Goal: Task Accomplishment & Management: Complete application form

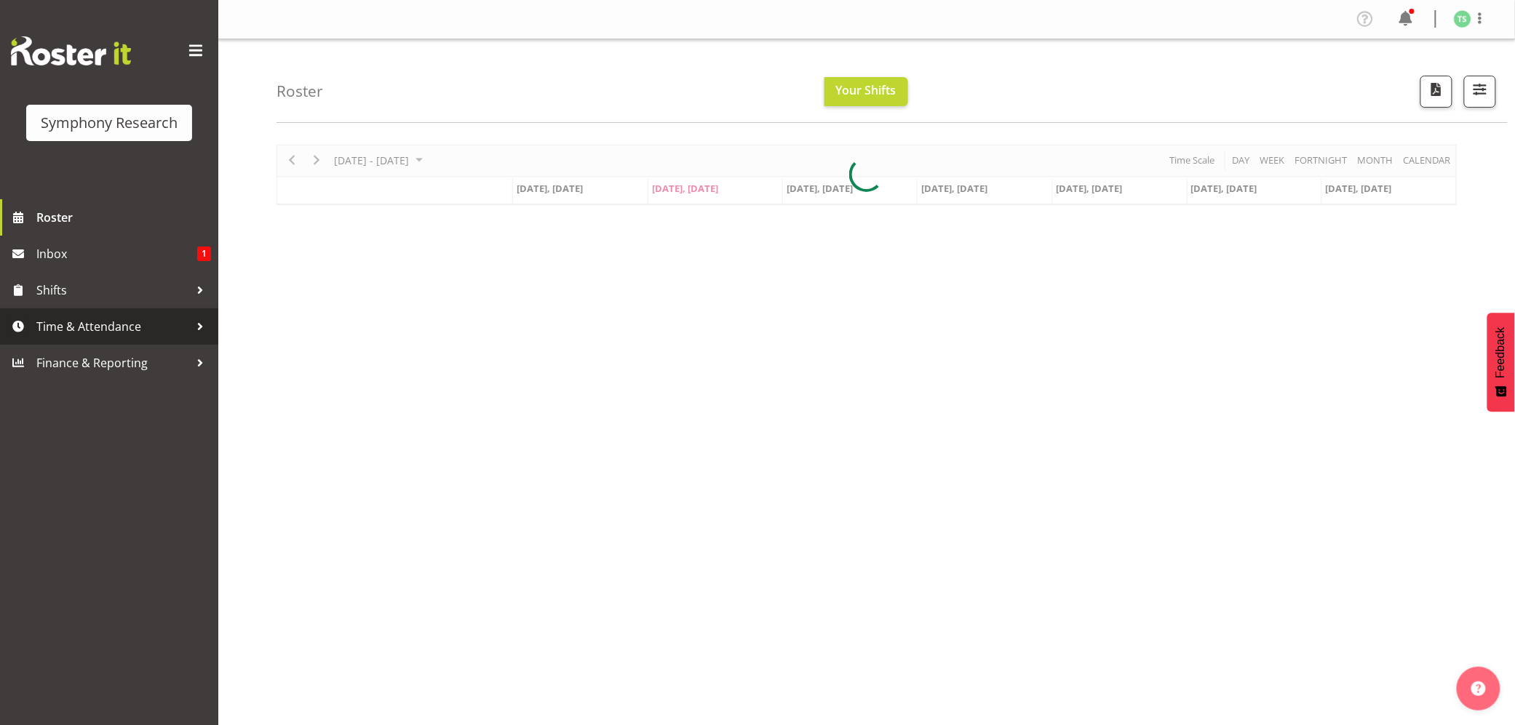
click at [76, 326] on span "Time & Attendance" at bounding box center [112, 327] width 153 height 22
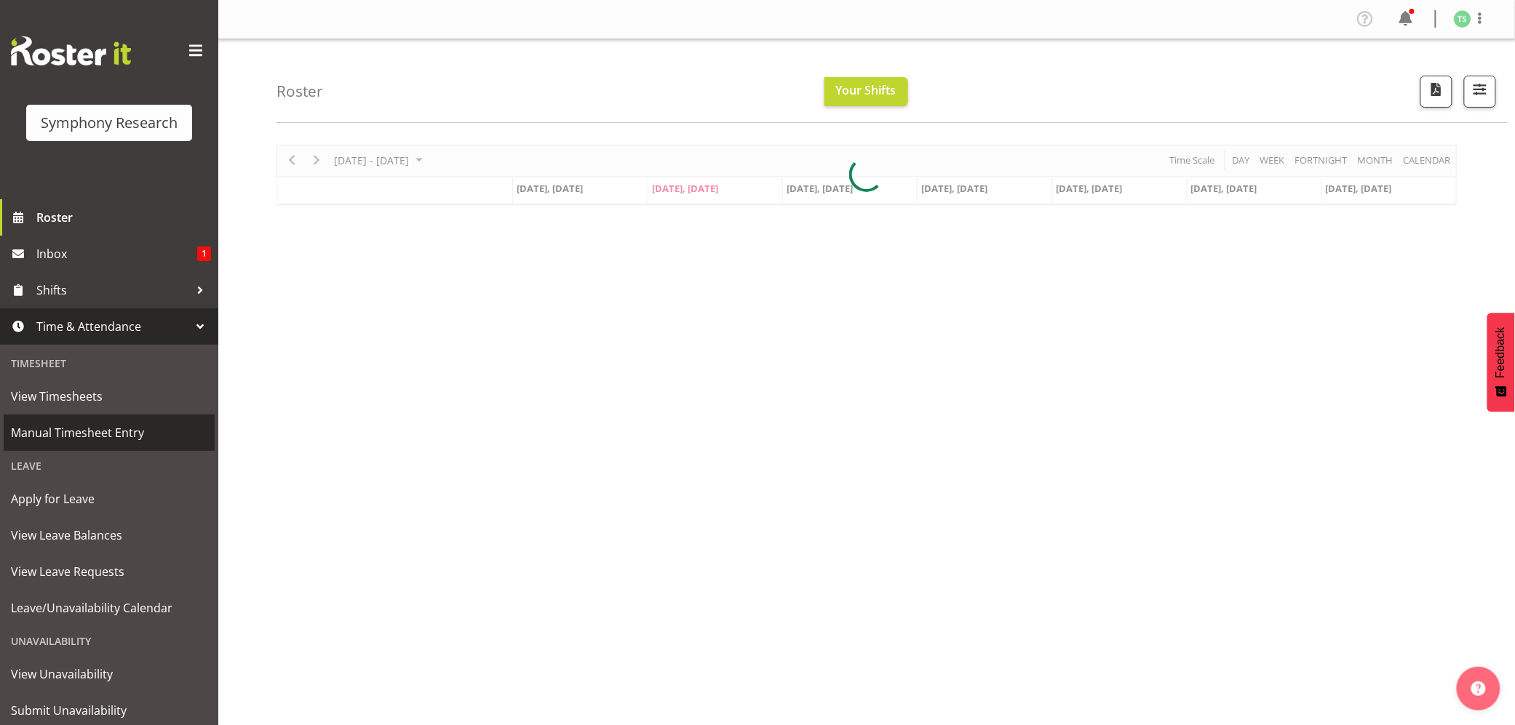
click at [79, 431] on span "Manual Timesheet Entry" at bounding box center [109, 433] width 196 height 22
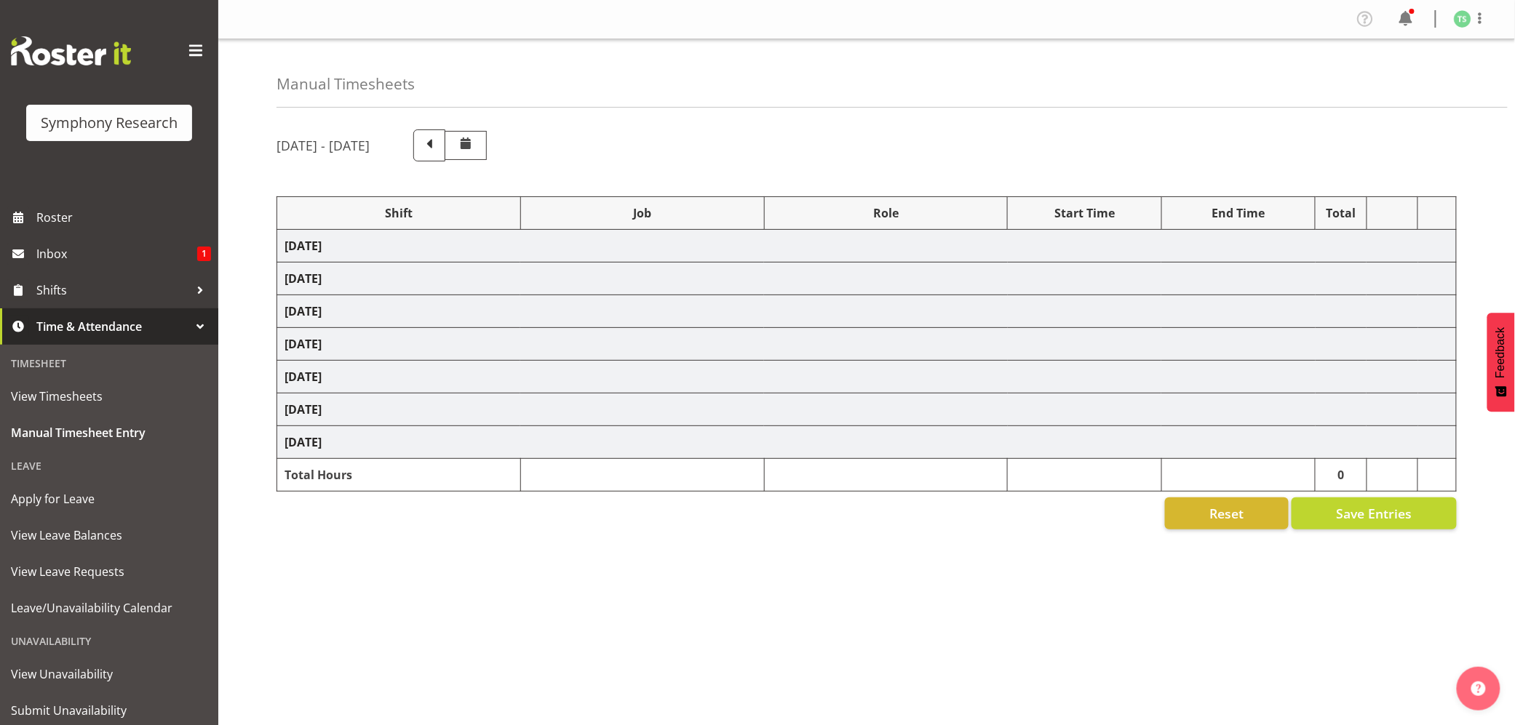
select select "56692"
select select "10499"
select select "47"
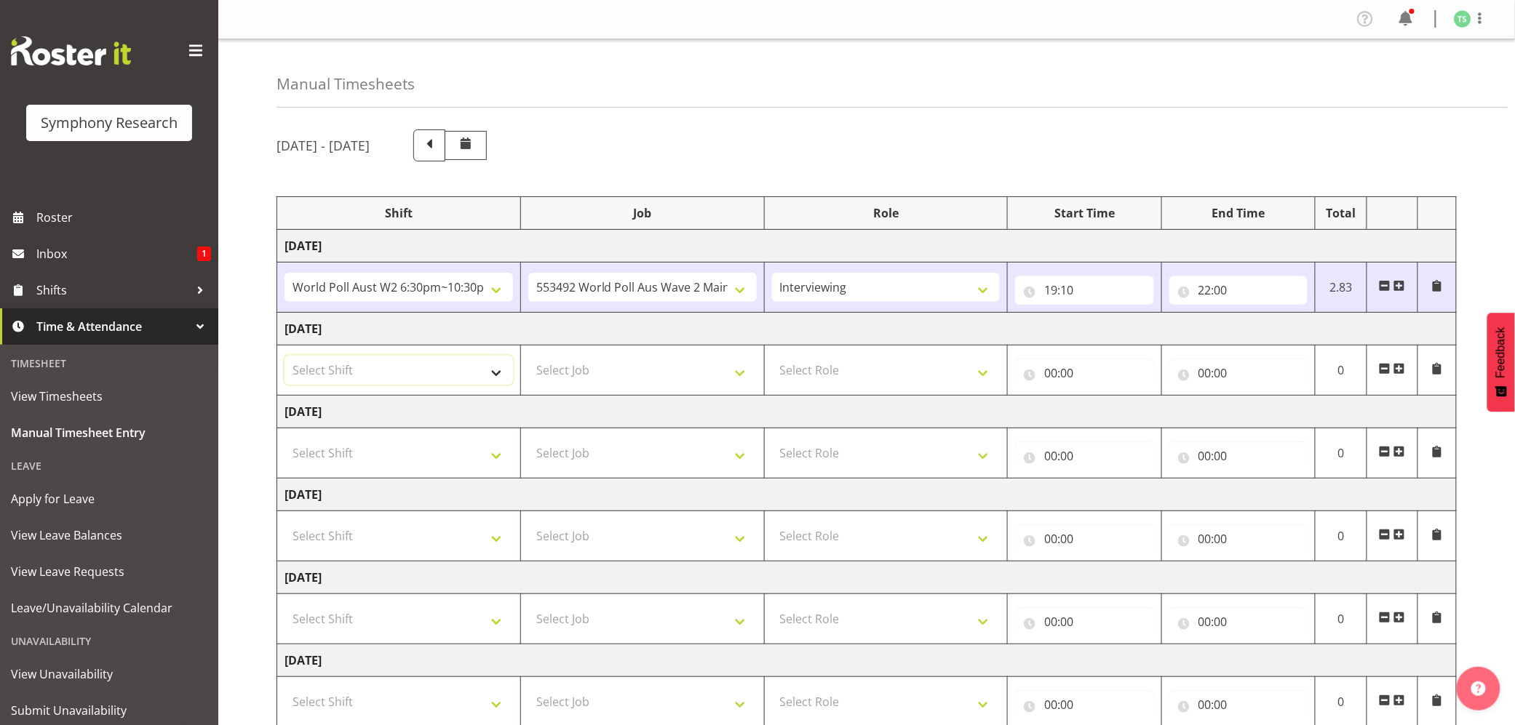
click at [490, 373] on select "Select Shift !!Weekend Residential (Roster IT Shift Label) *Business 9/10am ~ 4…" at bounding box center [398, 370] width 228 height 29
select select "26078"
click at [284, 358] on select "Select Shift !!Weekend Residential (Roster IT Shift Label) *Business 9/10am ~ 4…" at bounding box center [398, 370] width 228 height 29
click at [744, 375] on select "Select Job 550060 IF Admin 553492 World Poll Aus Wave 2 Main 2025 553493 World …" at bounding box center [642, 370] width 228 height 29
select select "10587"
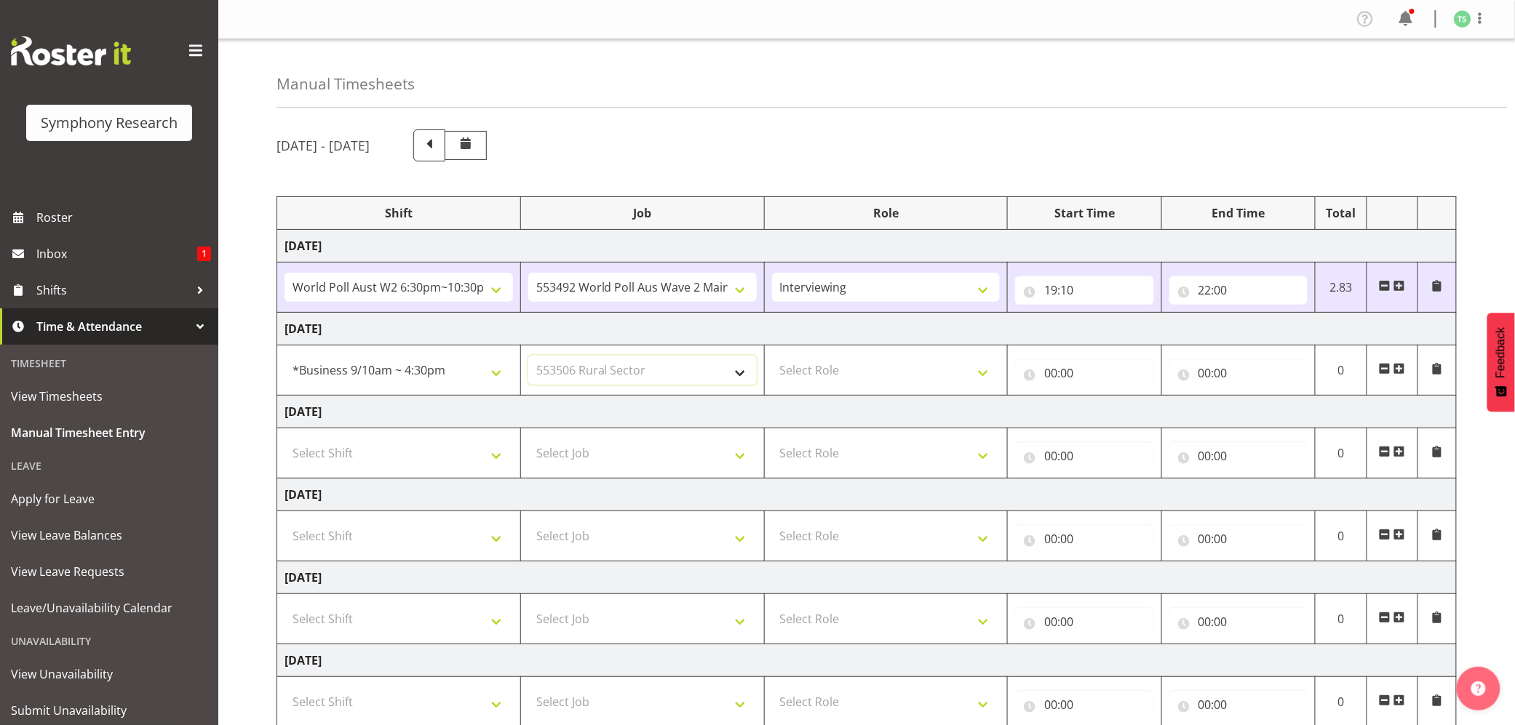
click at [528, 358] on select "Select Job 550060 IF Admin 553492 World Poll Aus Wave 2 Main 2025 553493 World …" at bounding box center [642, 370] width 228 height 29
click at [974, 375] on select "Select Role Briefing Interviewing" at bounding box center [886, 370] width 228 height 29
select select "47"
click at [772, 358] on select "Select Role Briefing Interviewing" at bounding box center [886, 370] width 228 height 29
click at [1057, 382] on input "00:00" at bounding box center [1084, 373] width 138 height 29
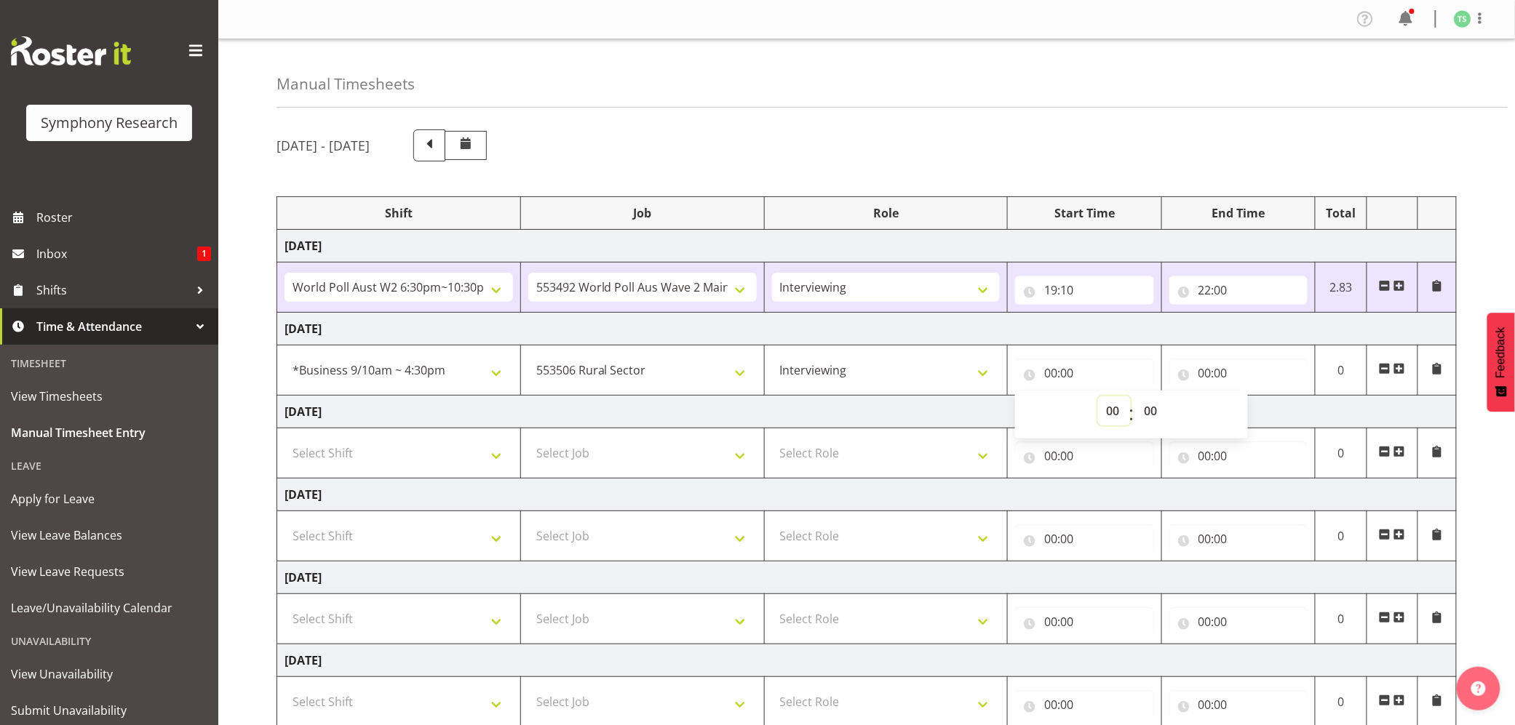
click at [1118, 421] on select "00 01 02 03 04 05 06 07 08 09 10 11 12 13 14 15 16 17 18 19 20 21 22 23" at bounding box center [1114, 411] width 33 height 29
select select "10"
click at [1098, 399] on select "00 01 02 03 04 05 06 07 08 09 10 11 12 13 14 15 16 17 18 19 20 21 22 23" at bounding box center [1114, 411] width 33 height 29
type input "10:00"
click at [1209, 367] on input "00:00" at bounding box center [1238, 373] width 138 height 29
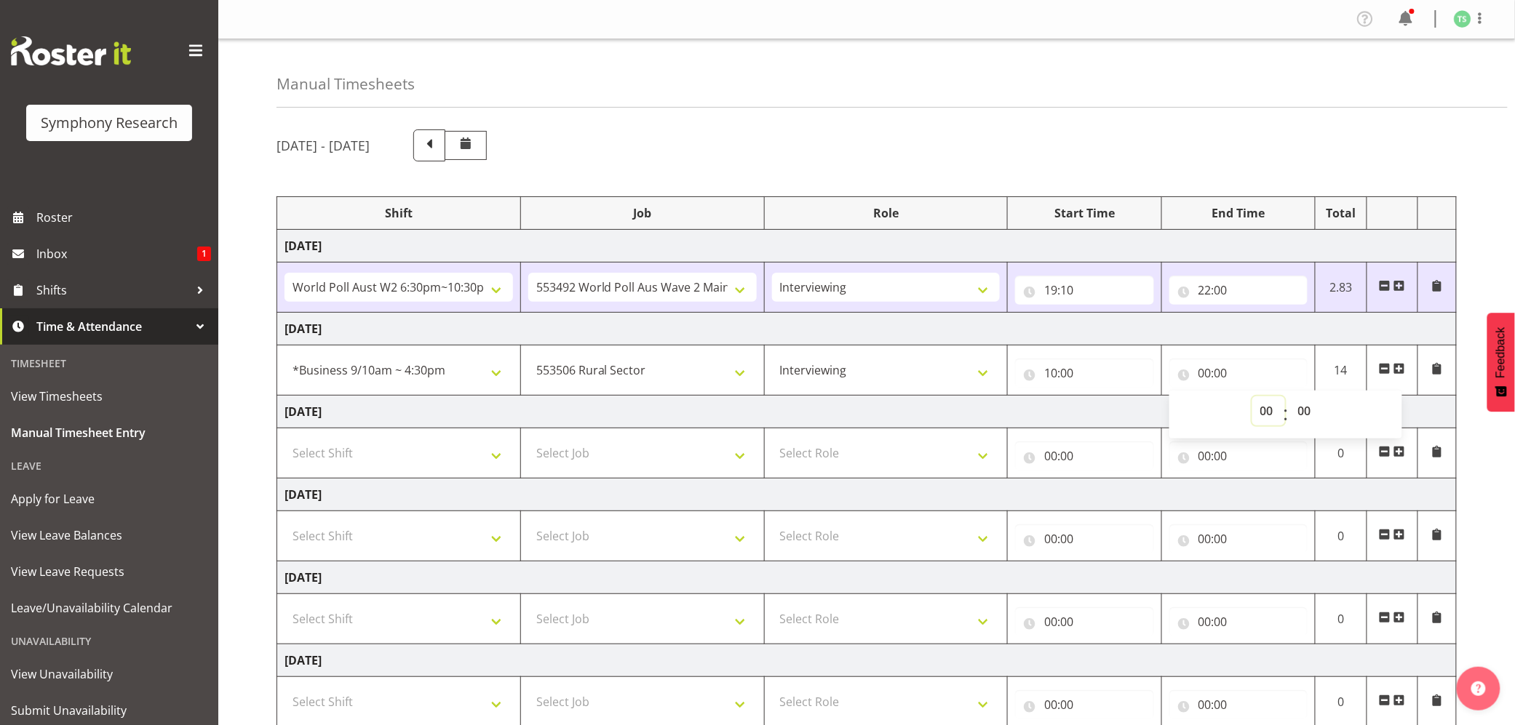
click at [1259, 407] on select "00 01 02 03 04 05 06 07 08 09 10 11 12 13 14 15 16 17 18 19 20 21 22 23" at bounding box center [1268, 411] width 33 height 29
select select "11"
click at [1252, 399] on select "00 01 02 03 04 05 06 07 08 09 10 11 12 13 14 15 16 17 18 19 20 21 22 23" at bounding box center [1268, 411] width 33 height 29
type input "11:00"
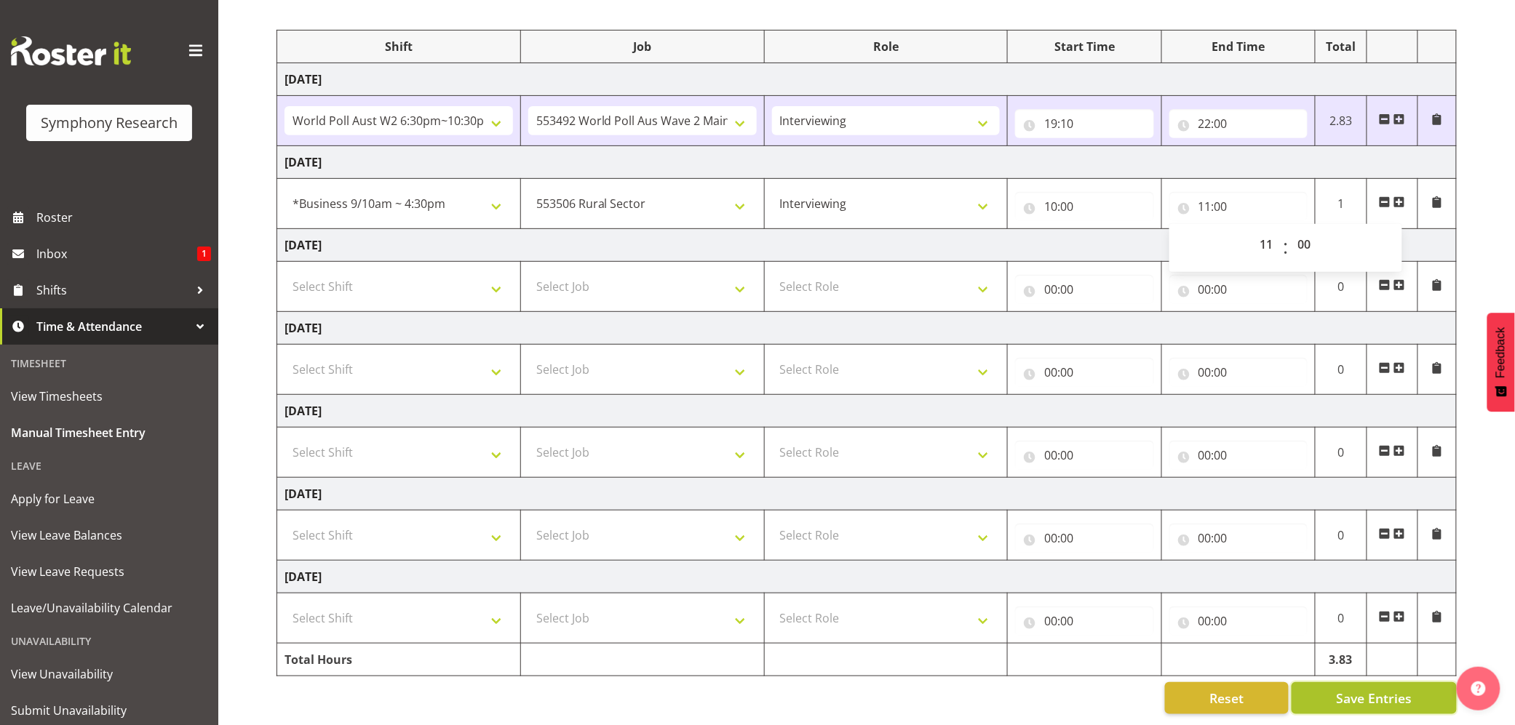
click at [1339, 689] on span "Save Entries" at bounding box center [1374, 698] width 76 height 19
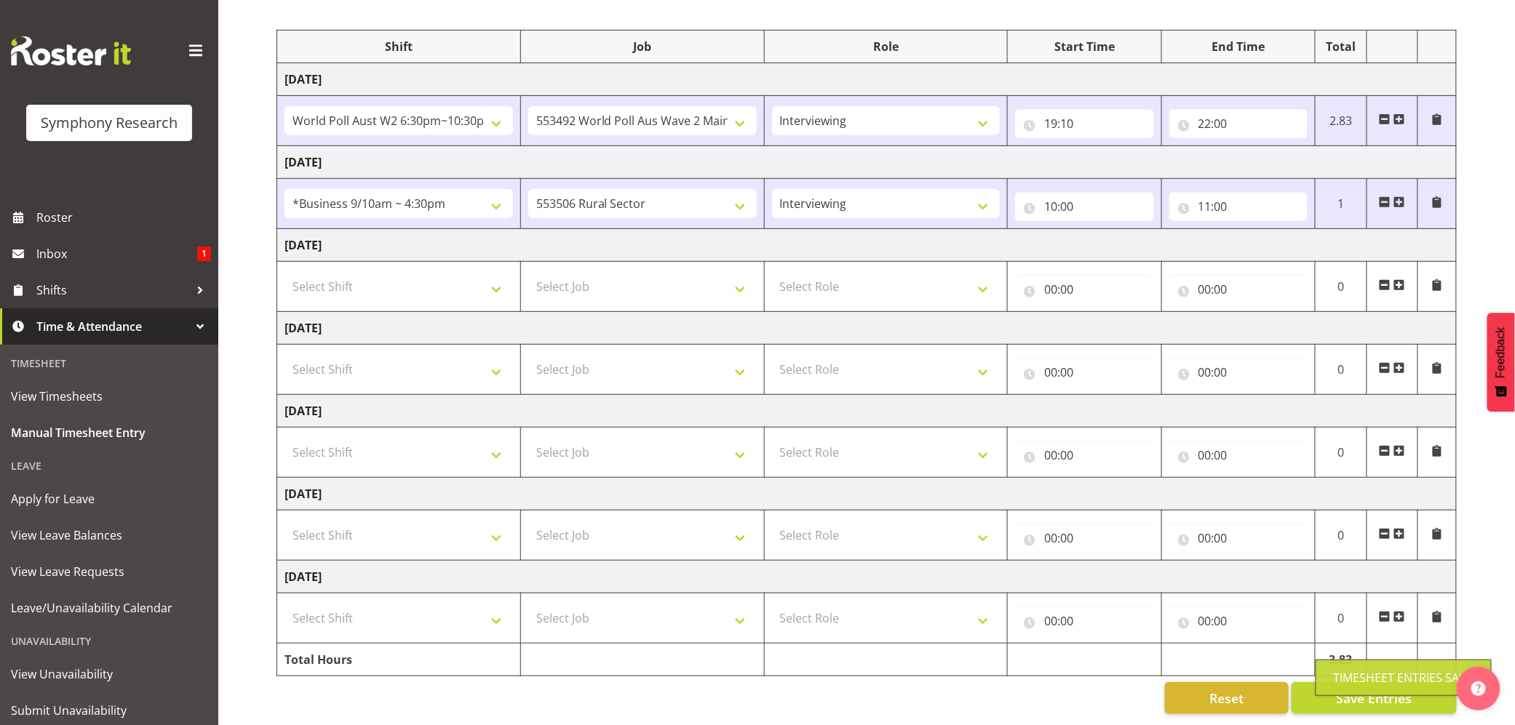
click at [1349, 675] on div "Timesheet Entries Save" at bounding box center [1404, 677] width 140 height 17
click at [1346, 674] on div "Timesheet Entries Save" at bounding box center [1404, 677] width 140 height 17
click at [1349, 674] on div "Timesheet Entries Save" at bounding box center [1404, 677] width 140 height 17
click at [1349, 689] on span "Save Entries" at bounding box center [1374, 698] width 76 height 19
click at [1350, 689] on span "Save Entries" at bounding box center [1374, 698] width 76 height 19
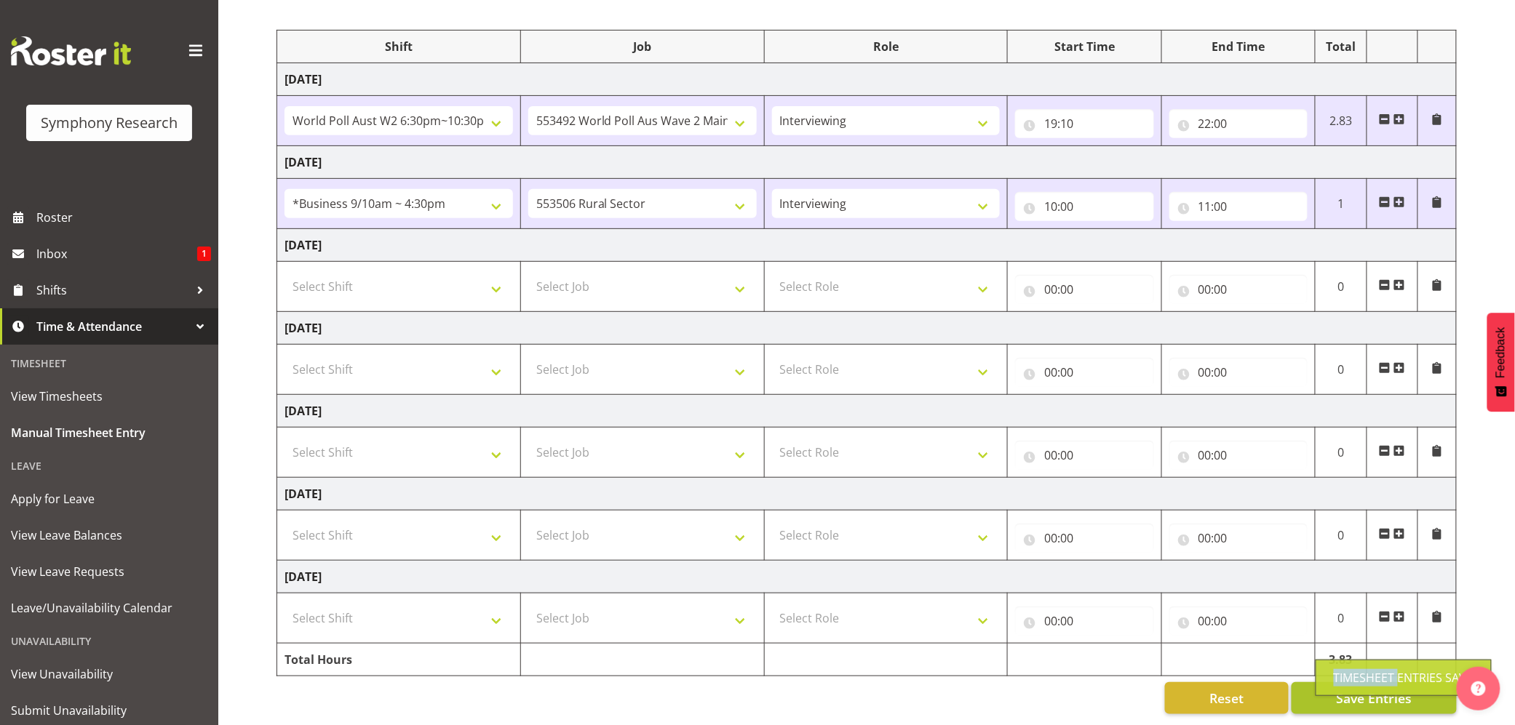
click at [1350, 674] on div "Timesheet Entries Save" at bounding box center [1404, 677] width 140 height 17
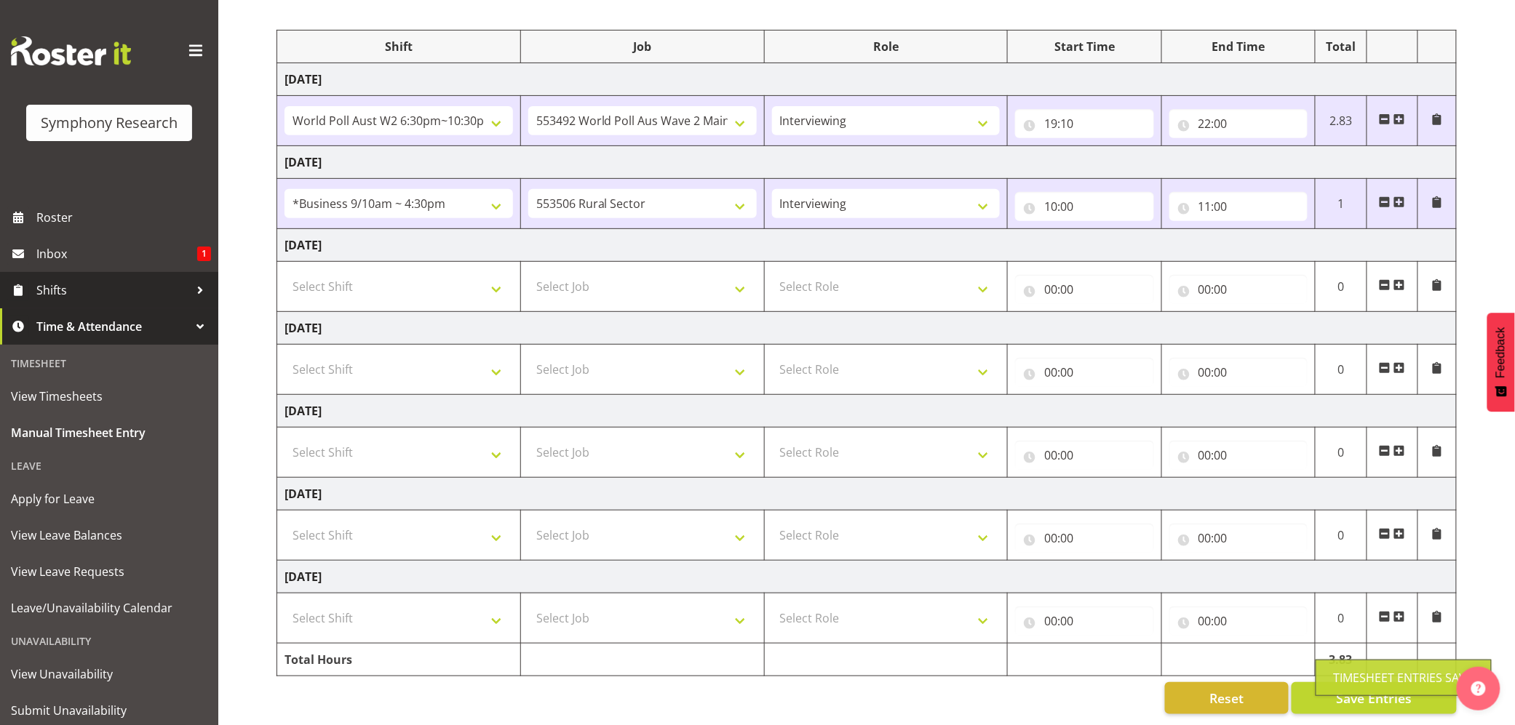
click at [57, 285] on span "Shifts" at bounding box center [112, 290] width 153 height 22
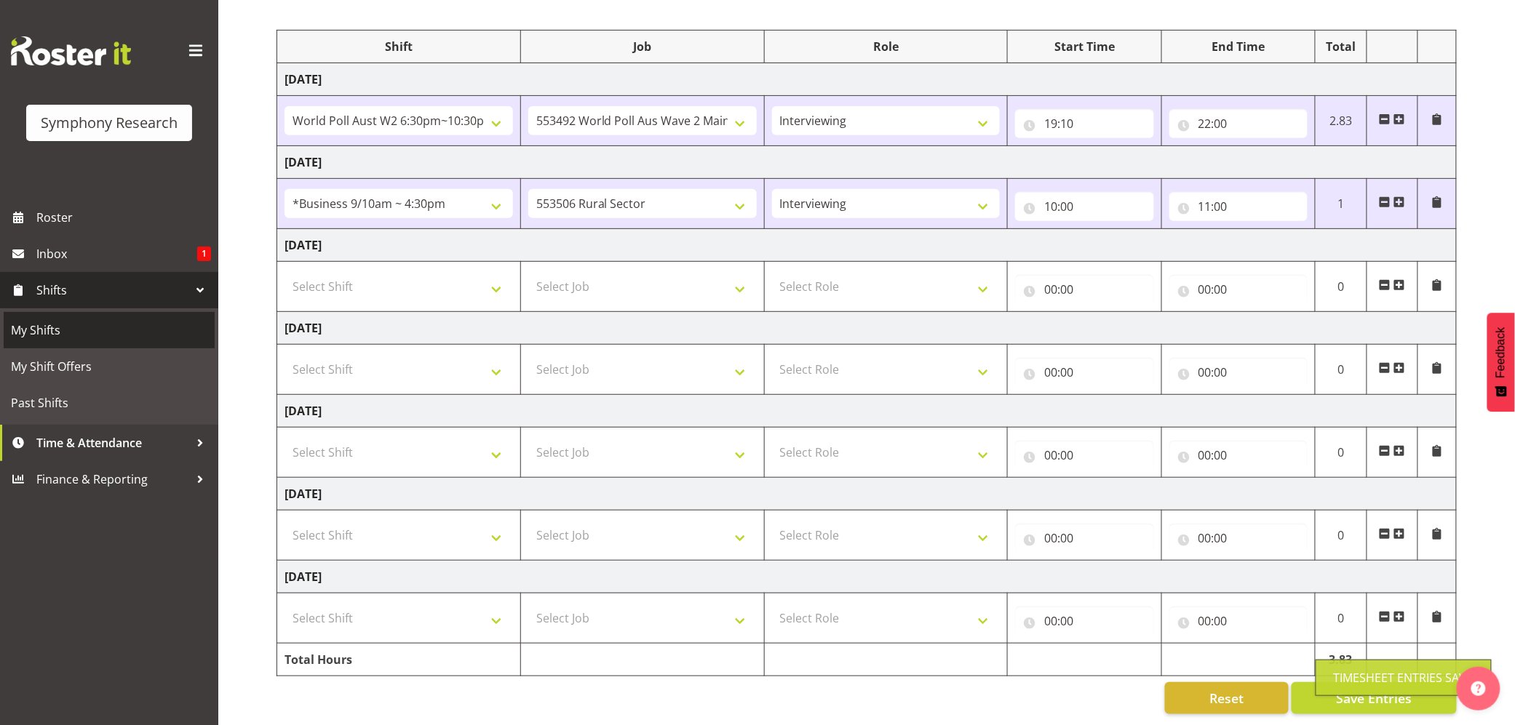
click at [41, 323] on span "My Shifts" at bounding box center [109, 330] width 196 height 22
